Goal: Find specific page/section

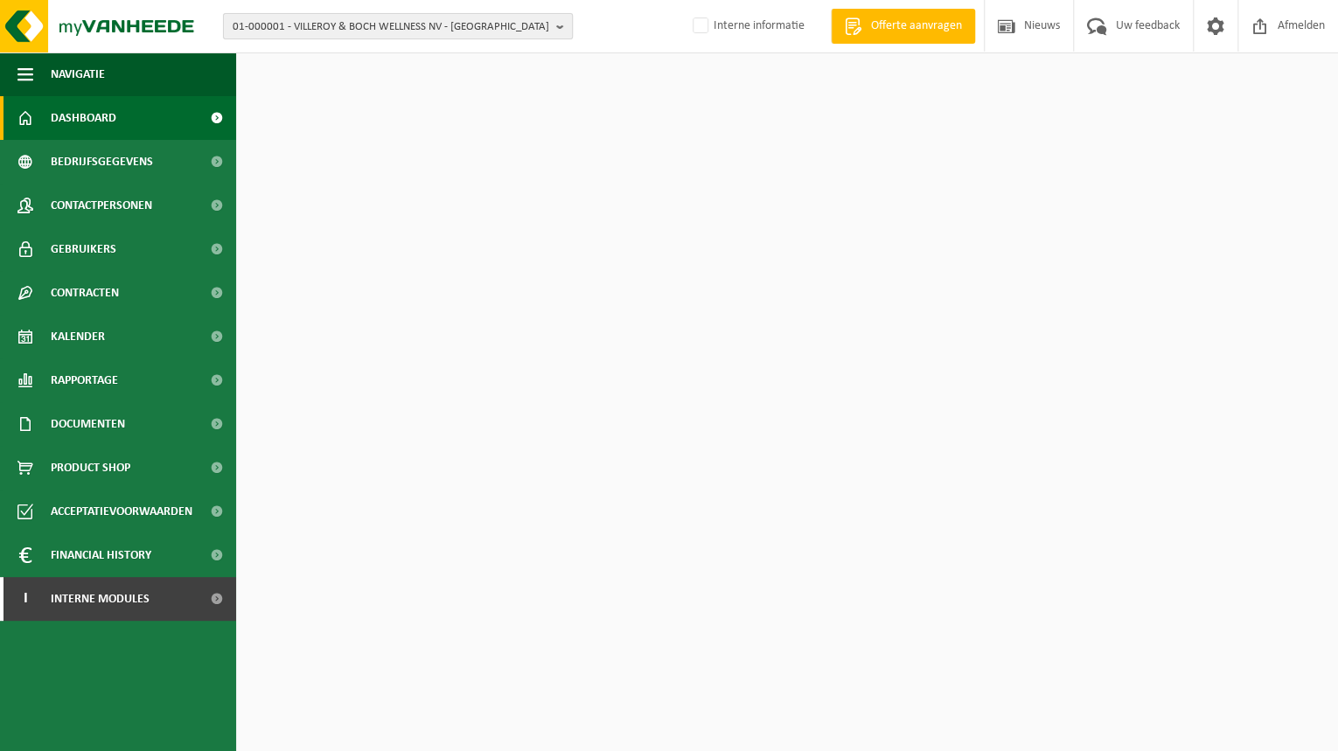
click at [309, 33] on span "01-000001 - VILLEROY & BOCH WELLNESS NV - ROESELARE" at bounding box center [391, 27] width 317 height 26
paste input "01-901303"
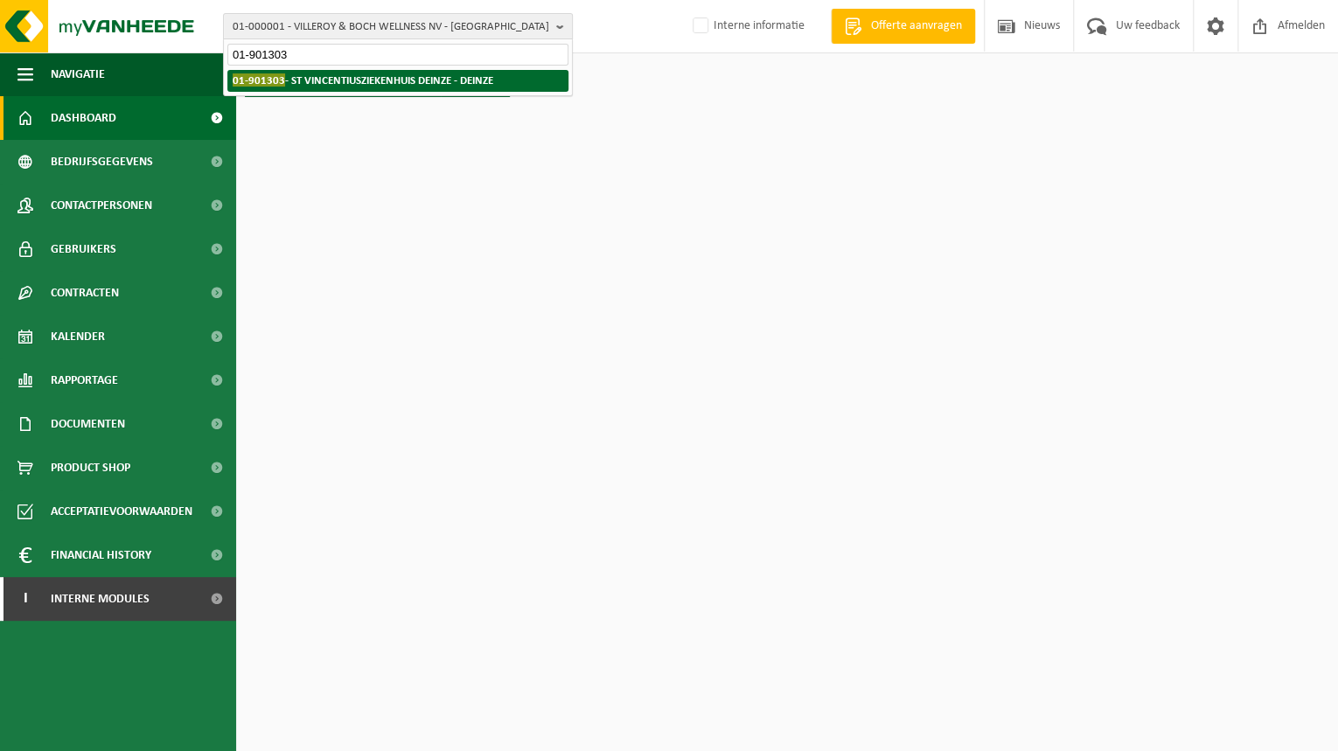
type input "01-901303"
click at [292, 87] on li "01-901303 - ST VINCENTIUSZIEKENHUIS DEINZE - DEINZE" at bounding box center [397, 81] width 341 height 22
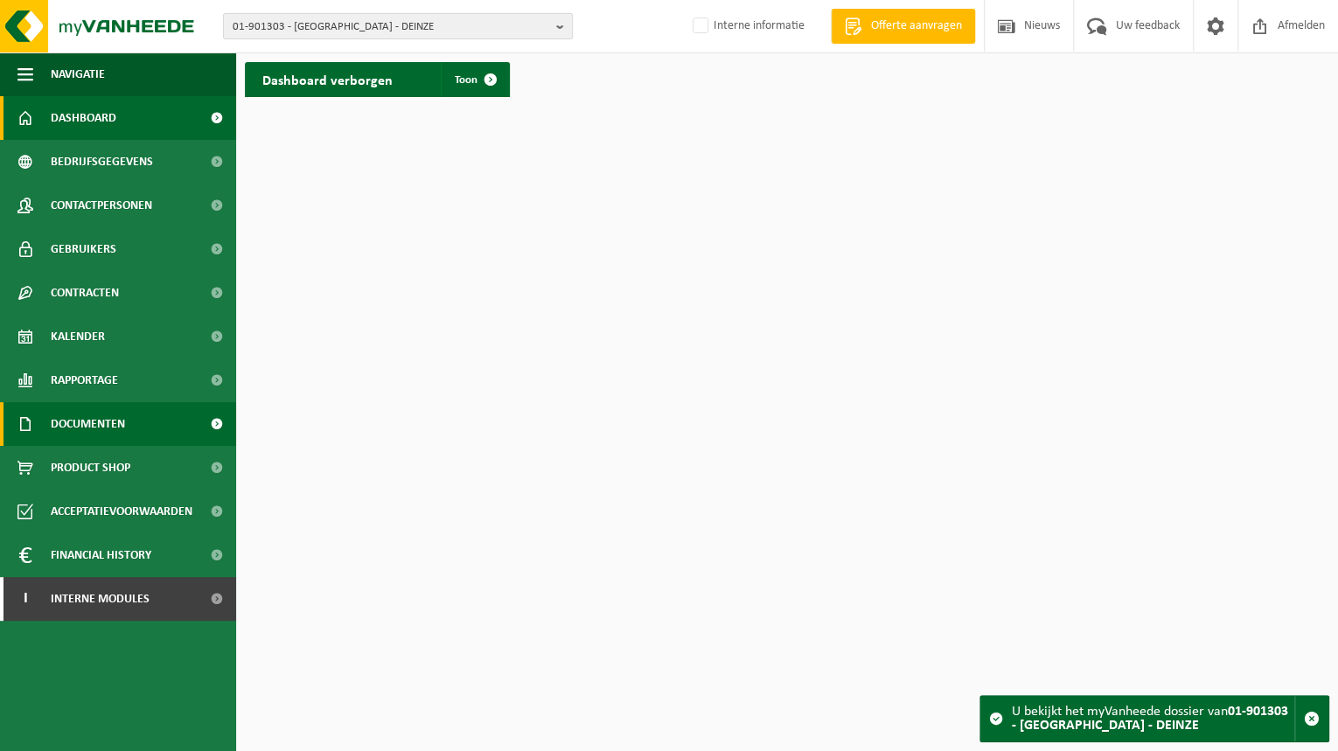
click at [84, 419] on span "Documenten" at bounding box center [88, 424] width 74 height 44
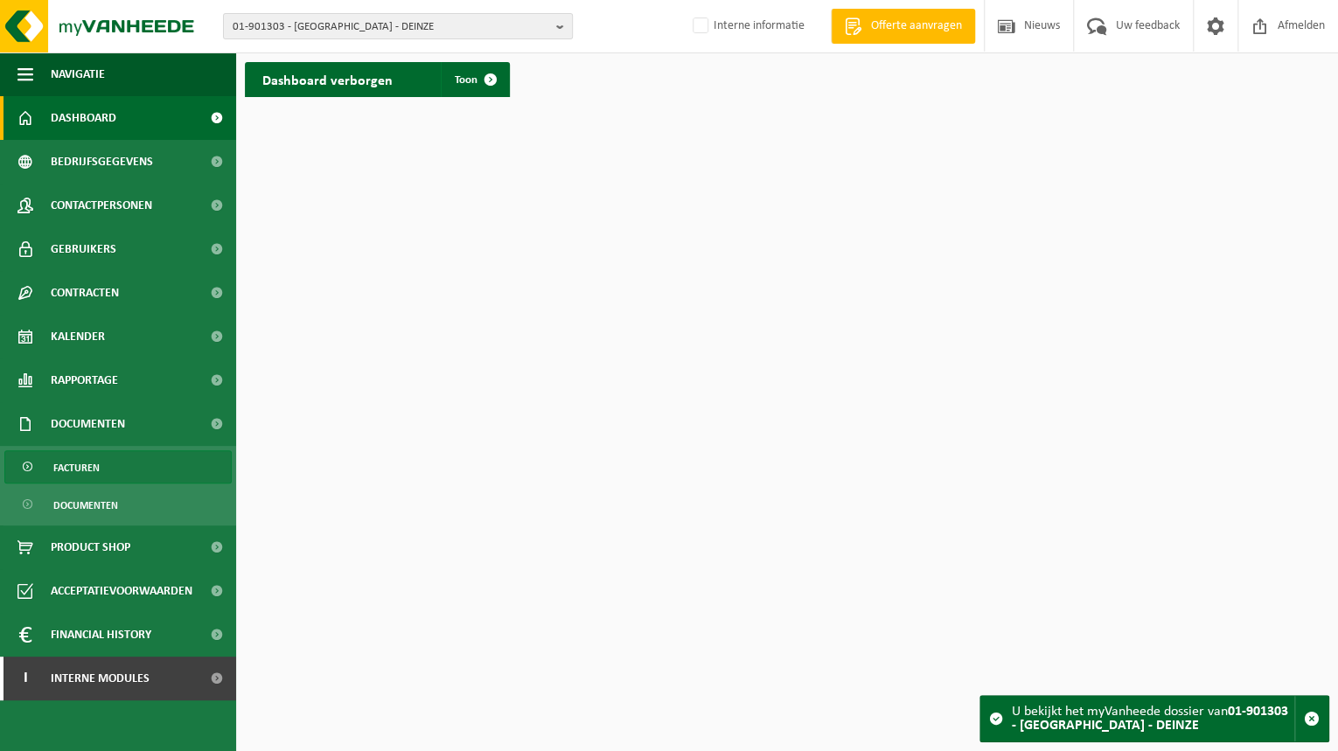
click at [101, 461] on link "Facturen" at bounding box center [117, 466] width 227 height 33
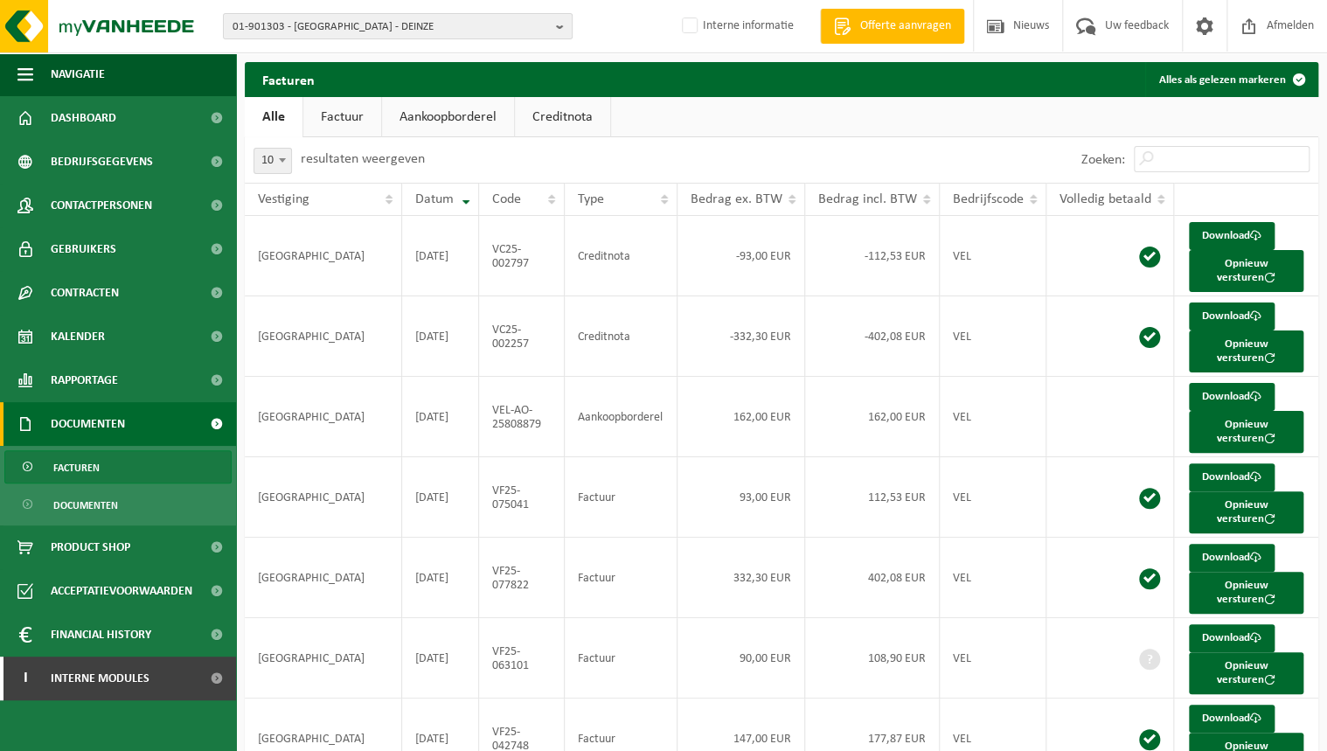
click at [374, 119] on link "Factuur" at bounding box center [342, 117] width 78 height 40
